Goal: Navigation & Orientation: Find specific page/section

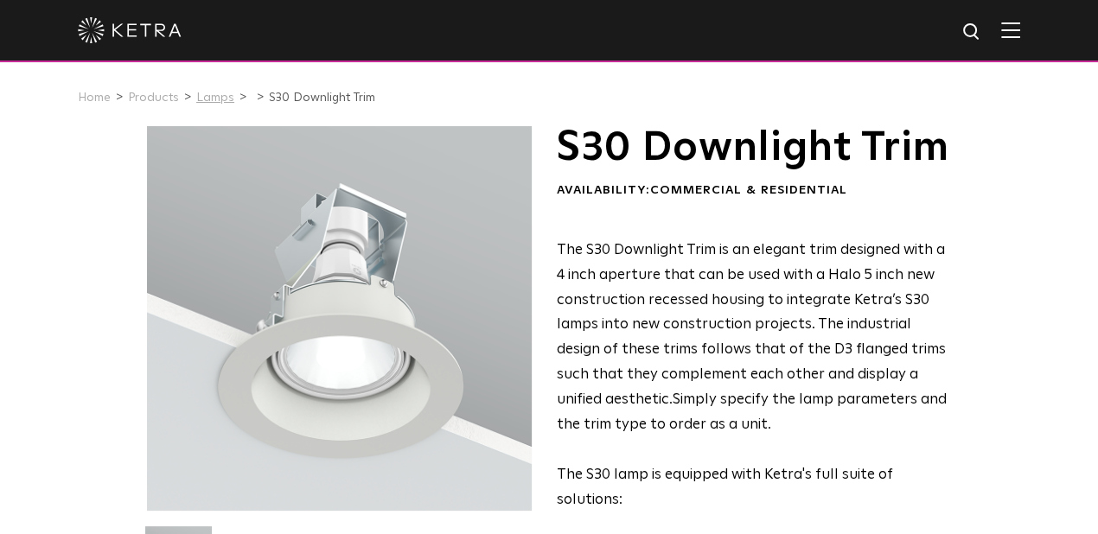
click at [208, 99] on link "Lamps" at bounding box center [215, 98] width 38 height 12
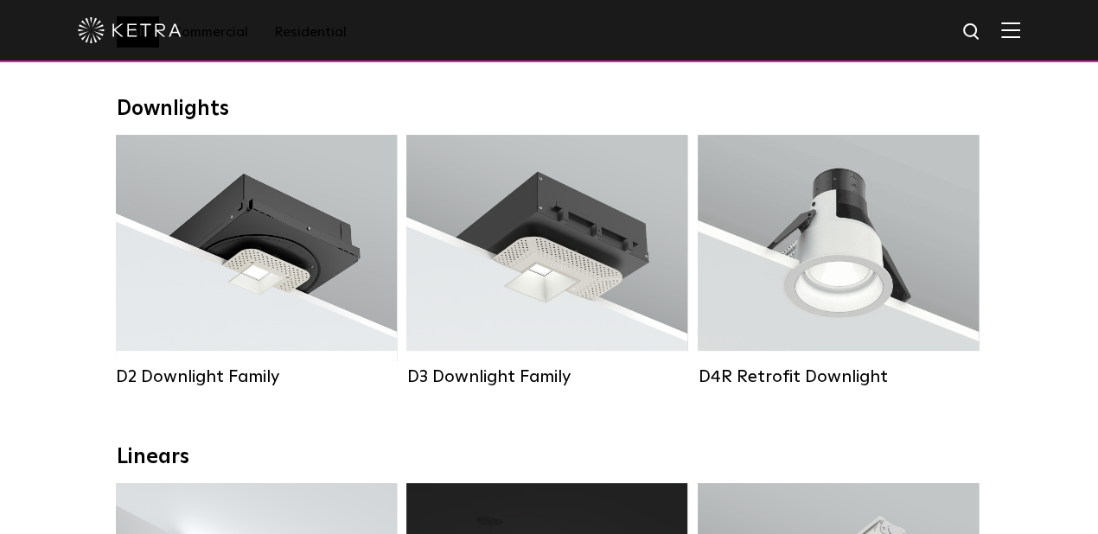
scroll to position [325, 0]
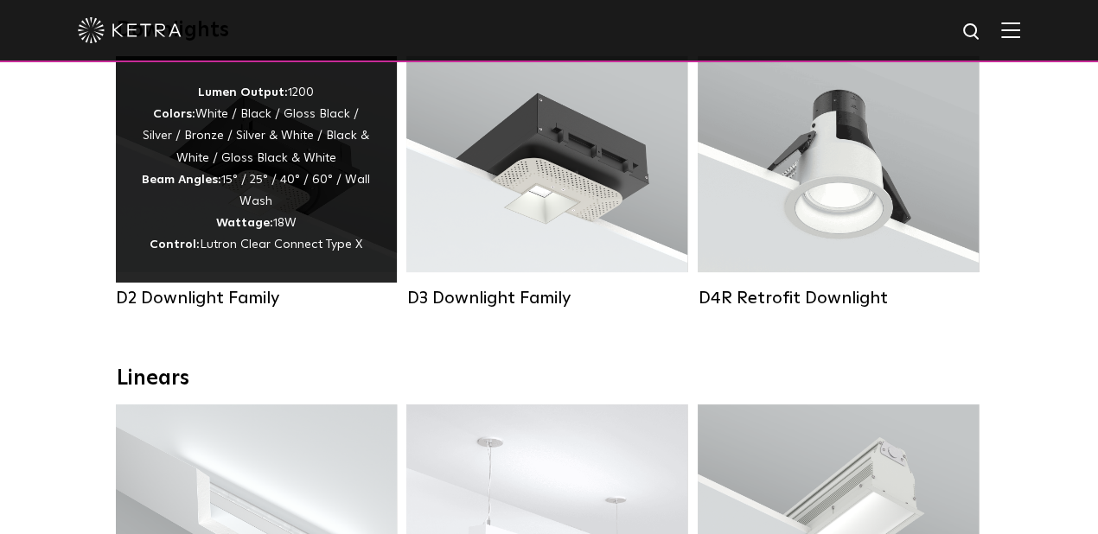
click at [226, 309] on div "D2 Downlight Family" at bounding box center [256, 298] width 281 height 21
